Goal: Navigation & Orientation: Find specific page/section

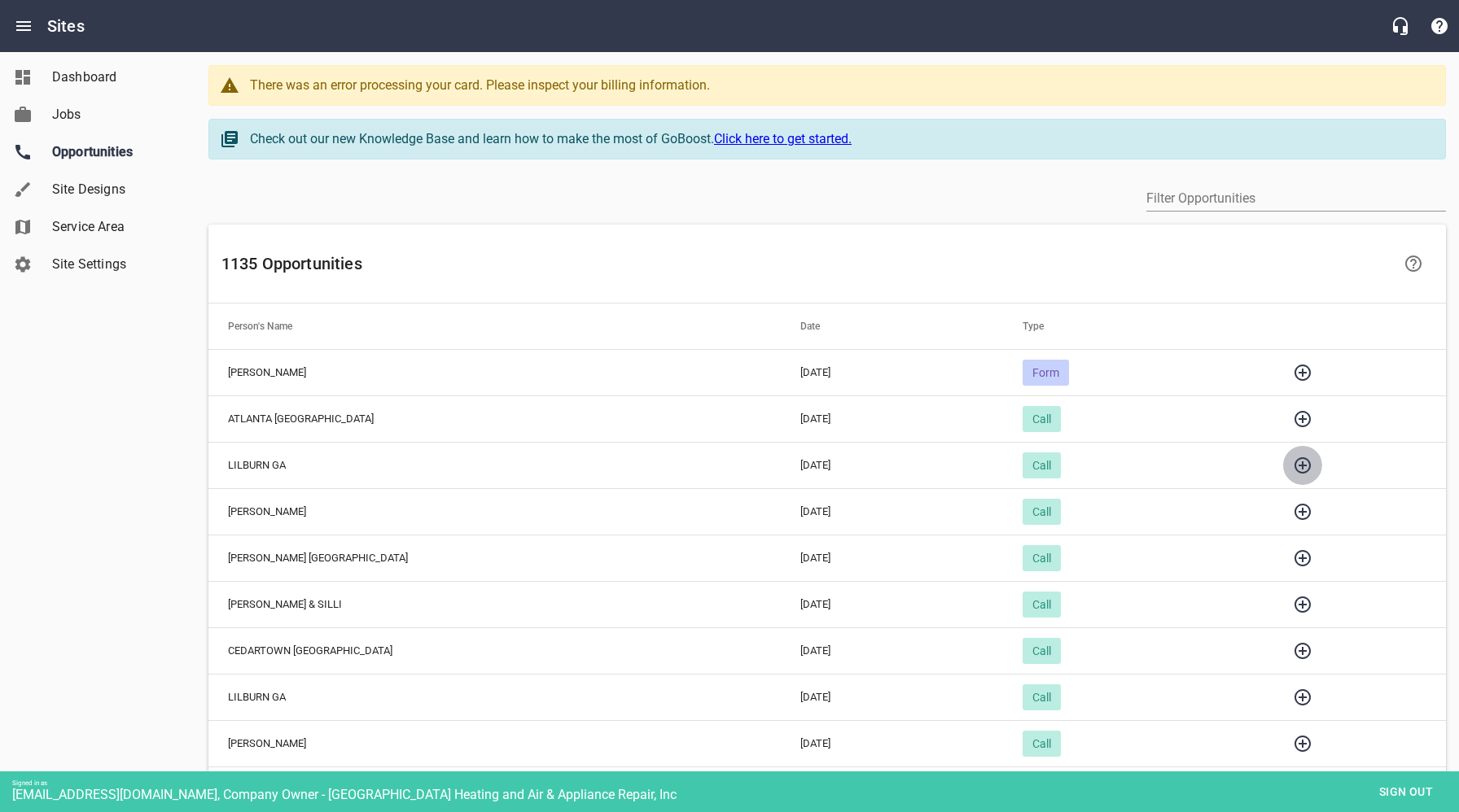
click at [1293, 467] on icon "button" at bounding box center [1303, 466] width 20 height 20
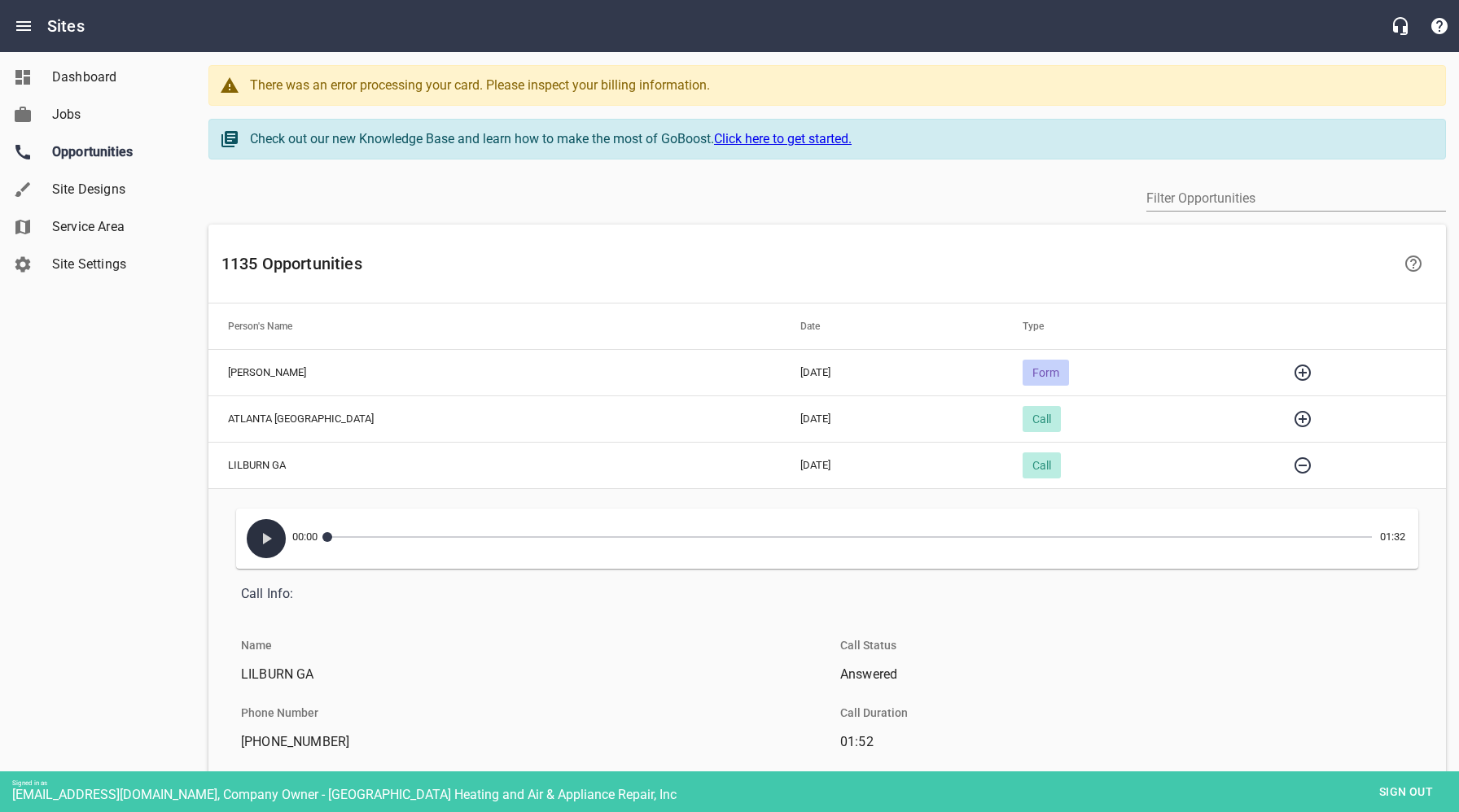
click at [265, 536] on icon "button" at bounding box center [268, 539] width 9 height 12
click at [265, 536] on icon "button" at bounding box center [266, 539] width 20 height 20
click at [1295, 420] on icon "button" at bounding box center [1303, 419] width 16 height 16
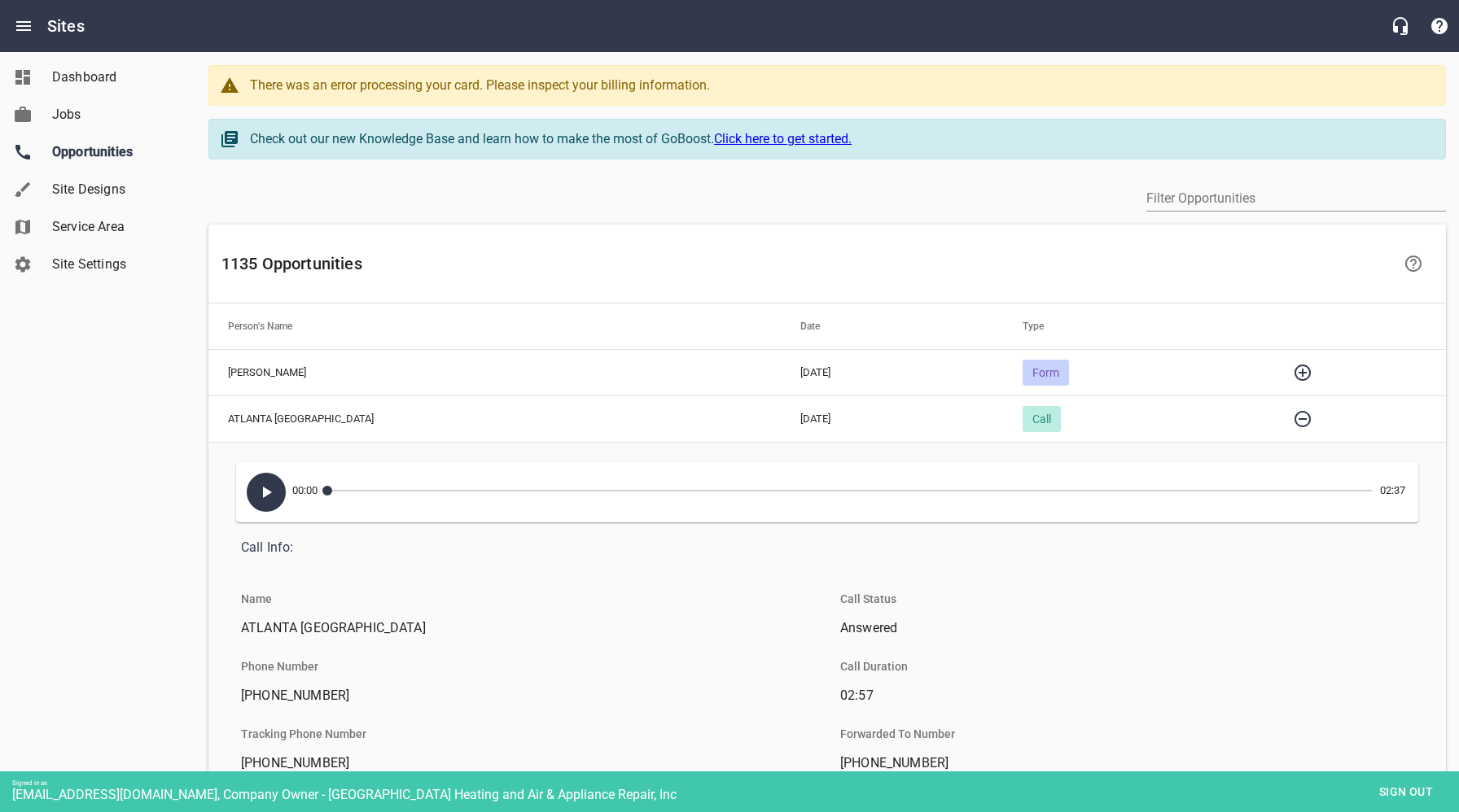
click at [271, 496] on icon "button" at bounding box center [266, 493] width 20 height 20
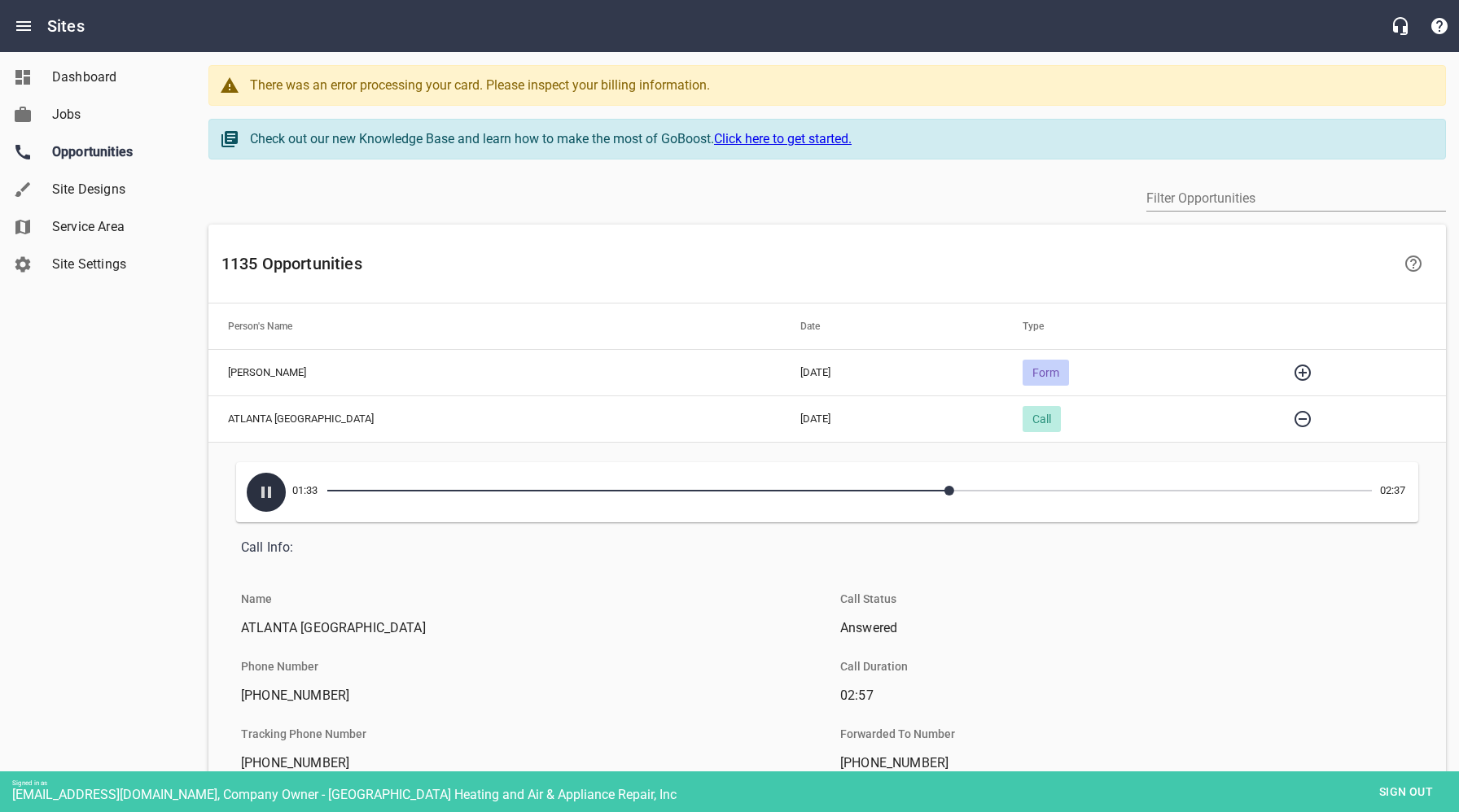
click at [271, 496] on icon "button" at bounding box center [266, 493] width 20 height 20
click at [1295, 371] on icon "button" at bounding box center [1303, 373] width 16 height 16
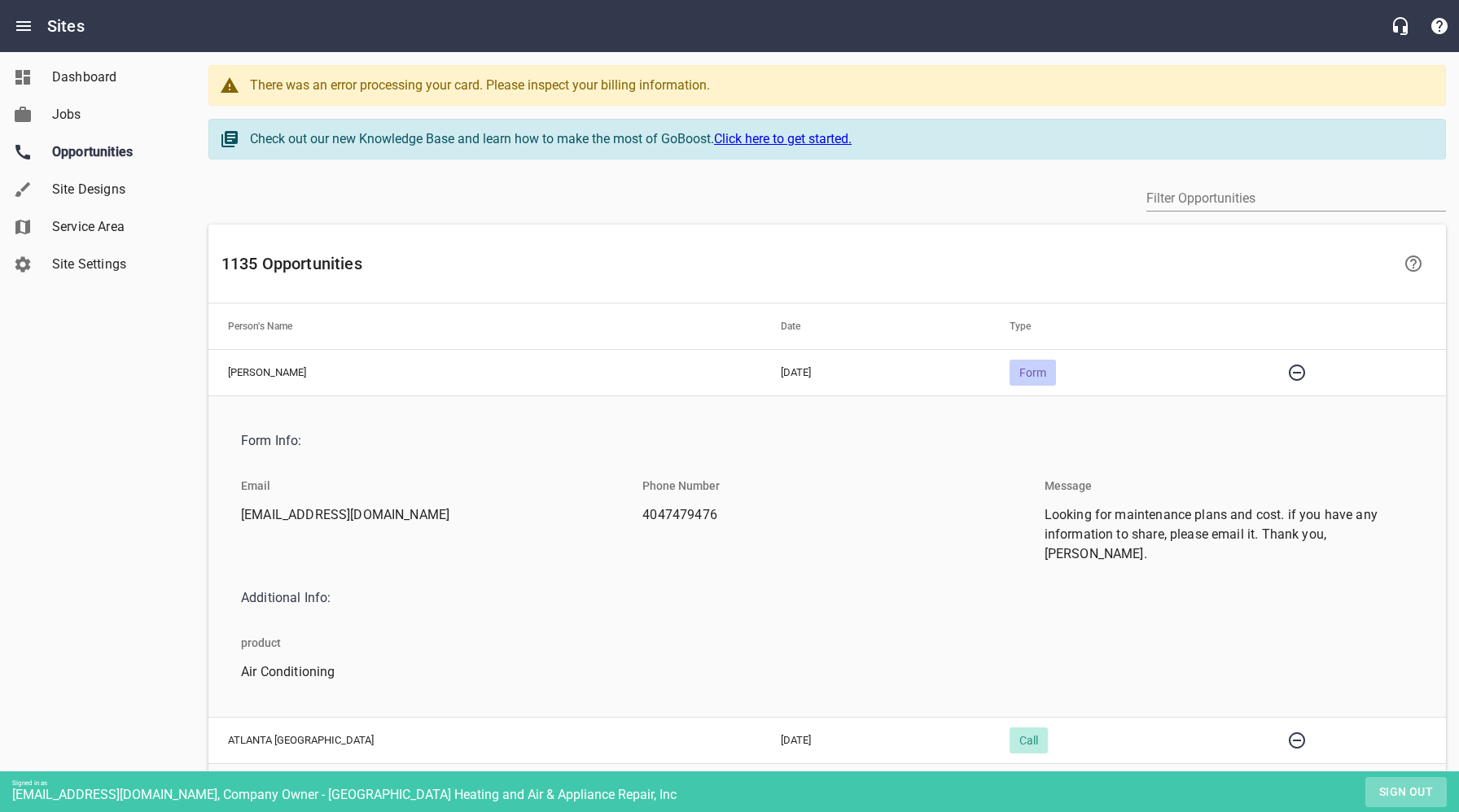
click at [1399, 791] on span "Sign out" at bounding box center [1405, 792] width 69 height 21
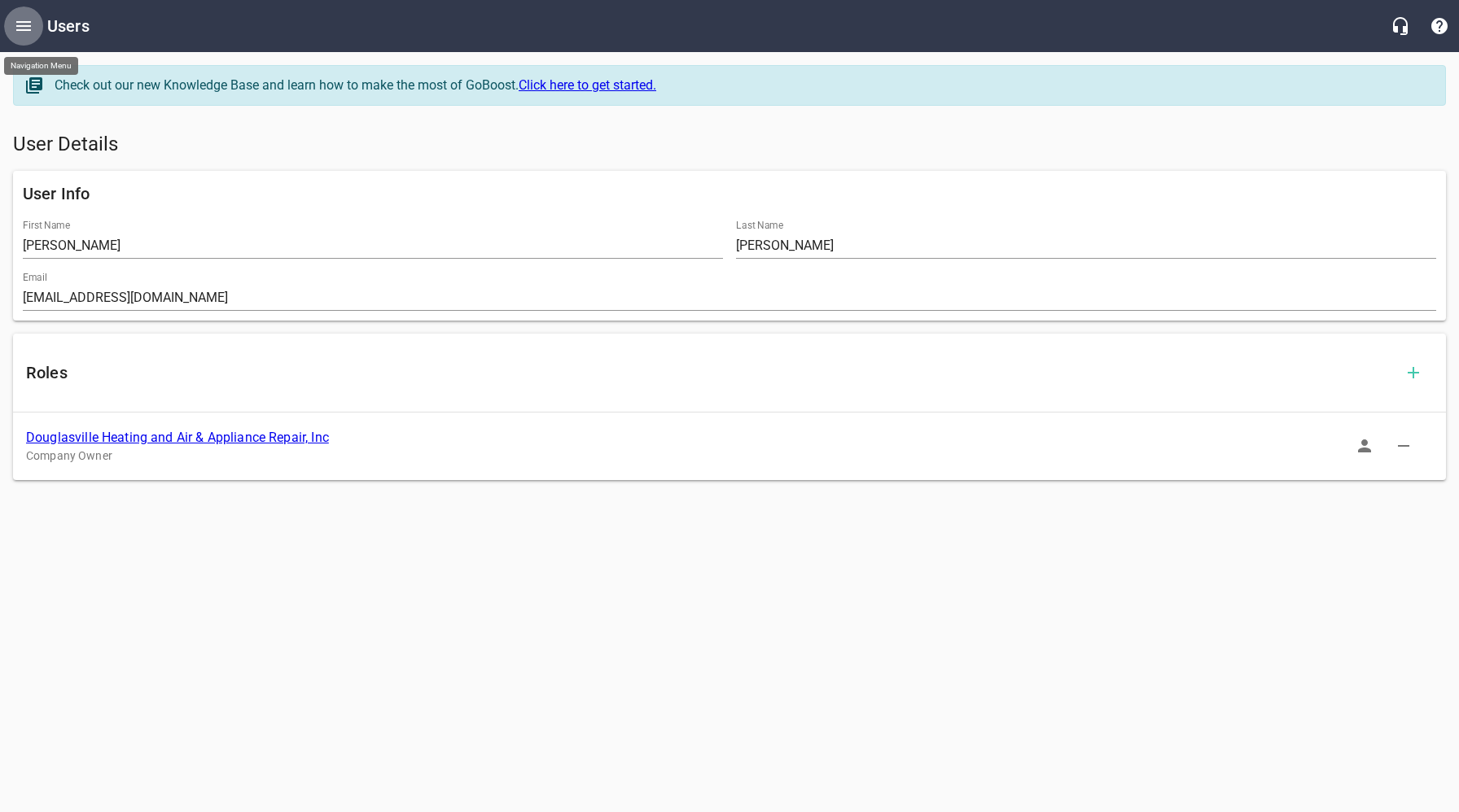
click at [21, 22] on icon "Open drawer" at bounding box center [23, 26] width 14 height 10
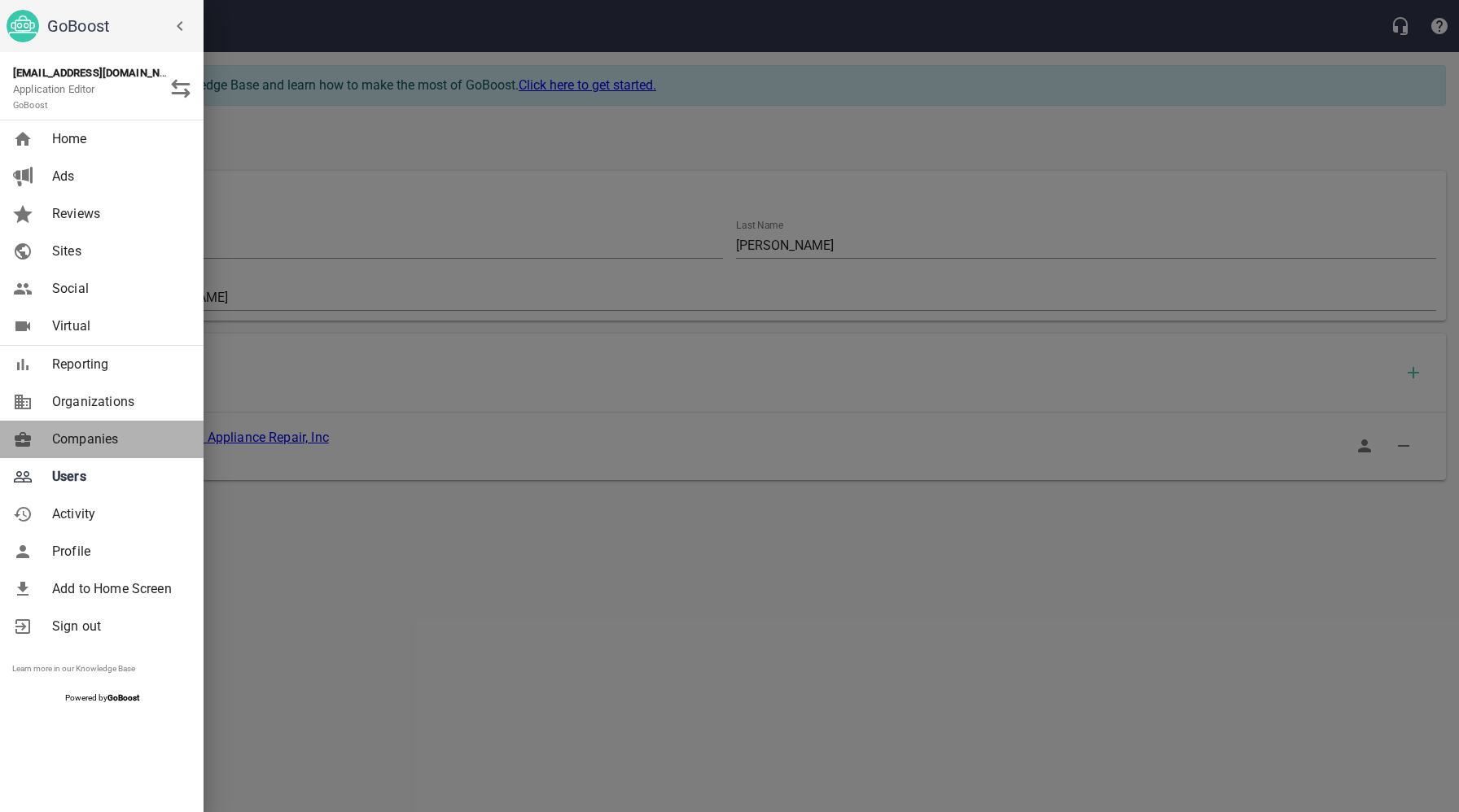
click at [101, 439] on span "Companies" at bounding box center [118, 440] width 132 height 20
